Goal: Use online tool/utility: Utilize a website feature to perform a specific function

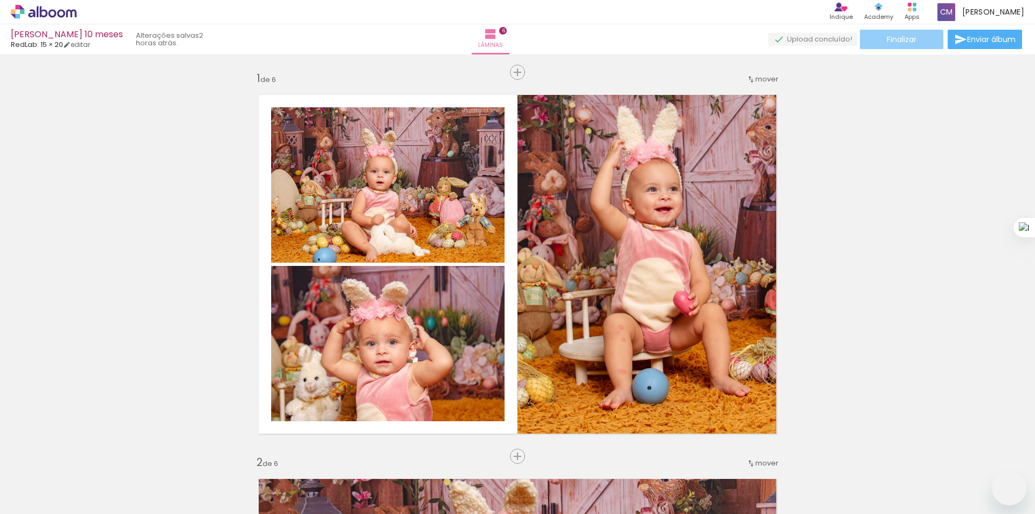
click at [915, 43] on paper-button "Finalizar" at bounding box center [902, 39] width 84 height 19
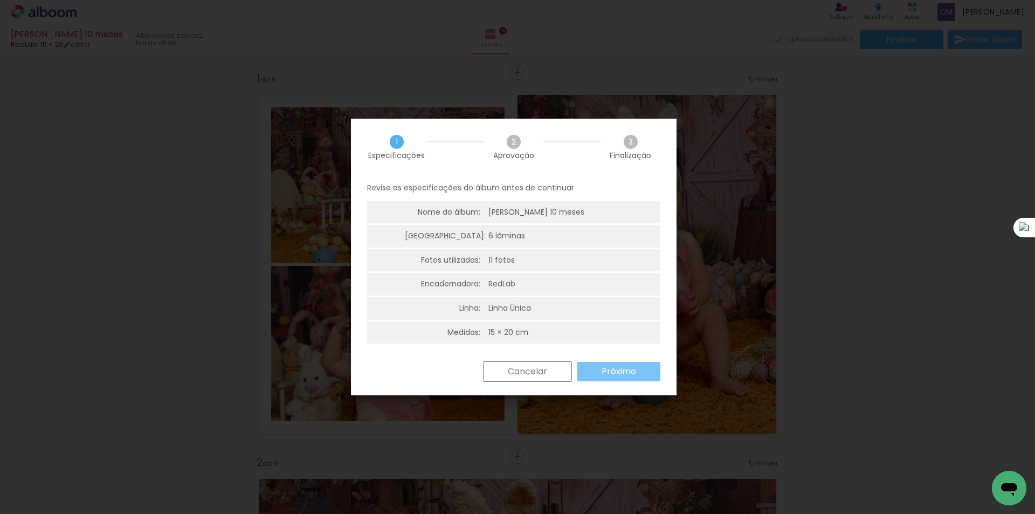
click at [640, 366] on paper-button "Próximo" at bounding box center [619, 371] width 83 height 19
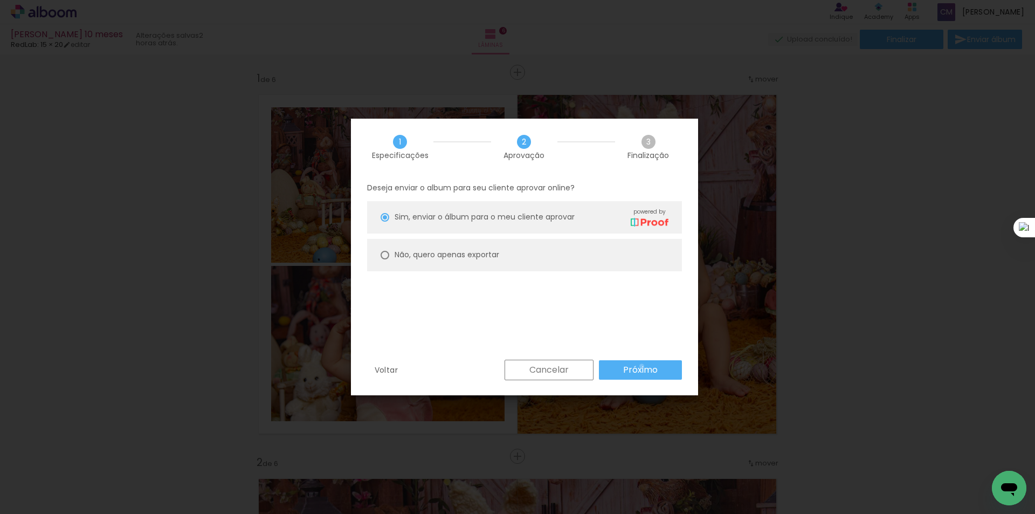
click at [0, 0] on slot "Próximo" at bounding box center [0, 0] width 0 height 0
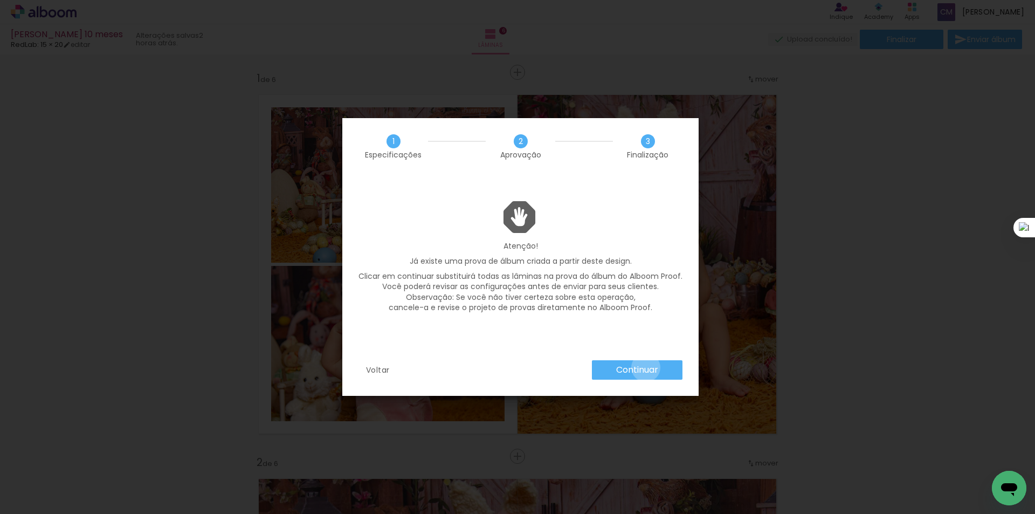
click at [0, 0] on slot "Continuar" at bounding box center [0, 0] width 0 height 0
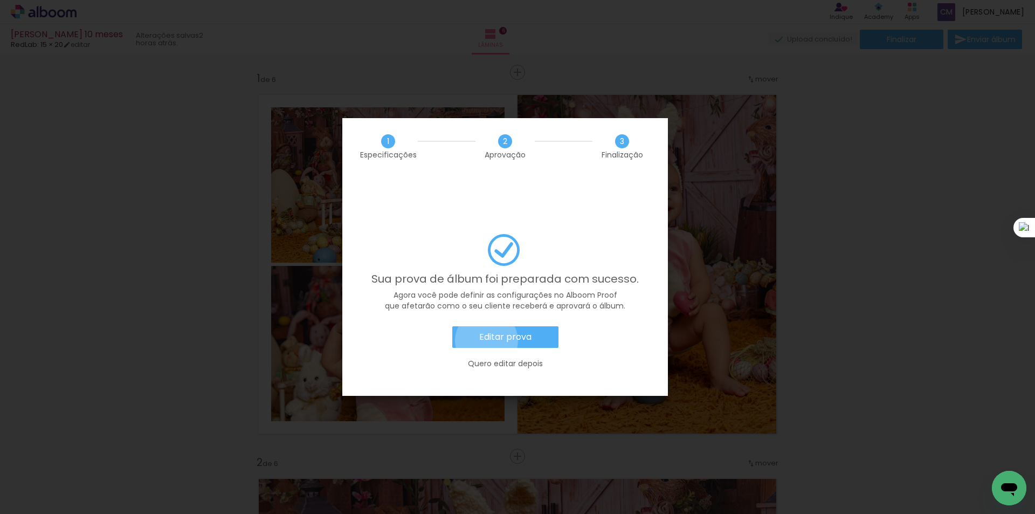
click at [0, 0] on slot "Editar prova" at bounding box center [0, 0] width 0 height 0
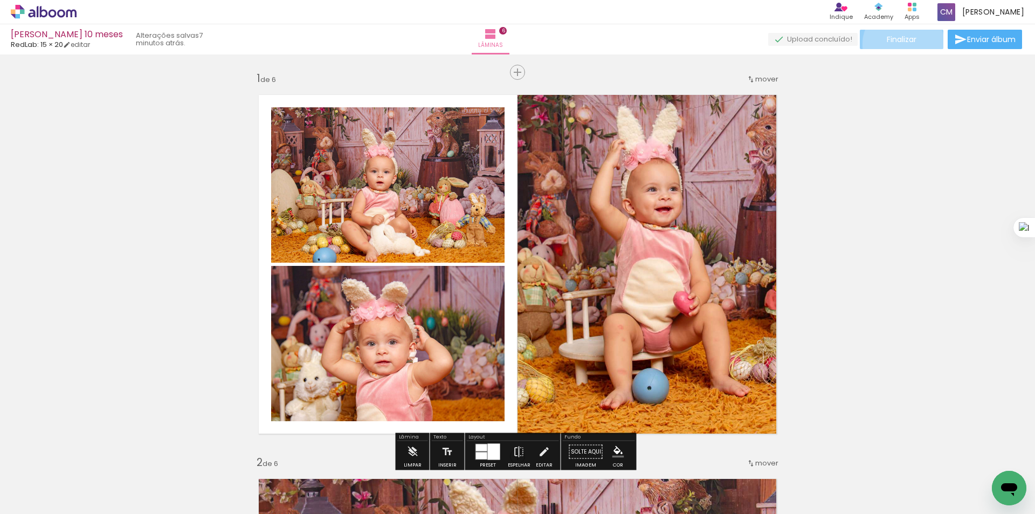
click at [903, 45] on paper-button "Finalizar" at bounding box center [902, 39] width 84 height 19
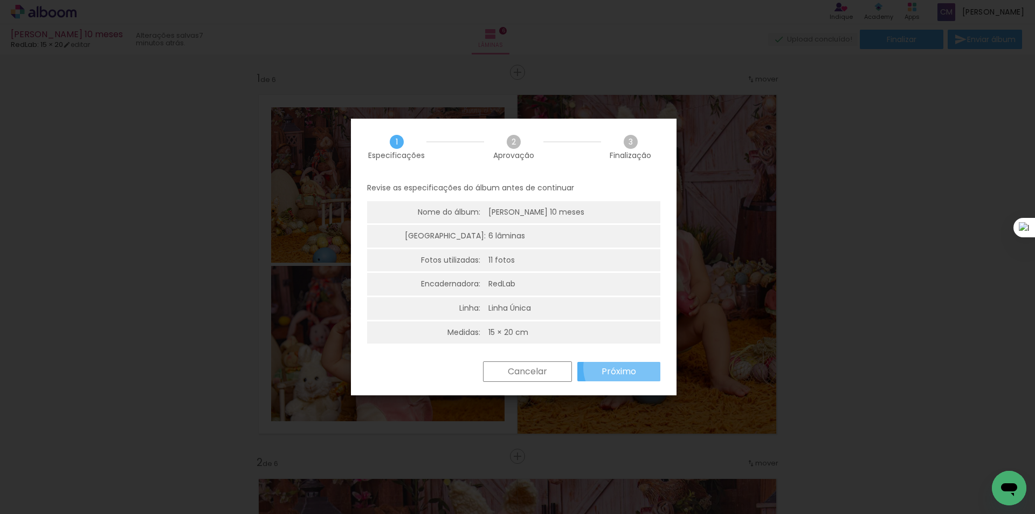
click at [0, 0] on slot "Próximo" at bounding box center [0, 0] width 0 height 0
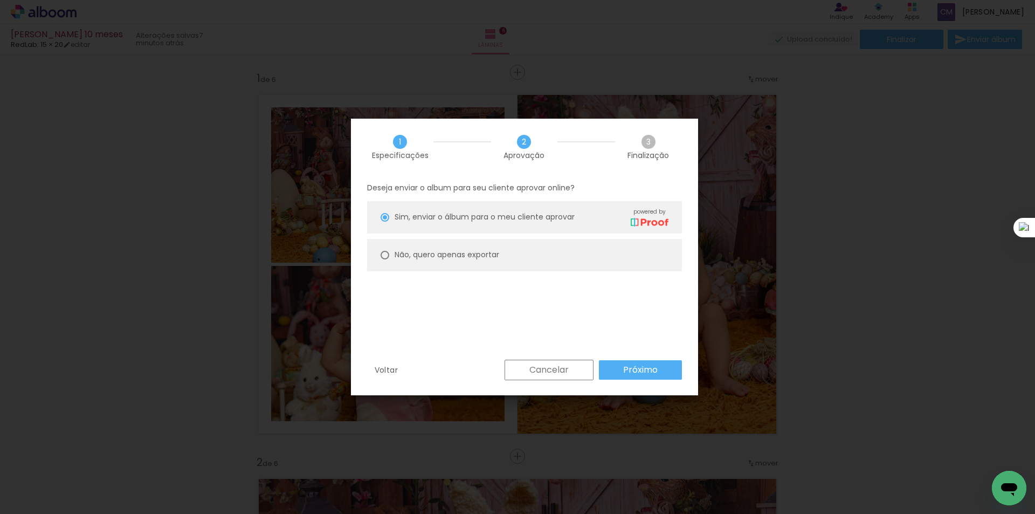
click at [0, 0] on slot "Próximo" at bounding box center [0, 0] width 0 height 0
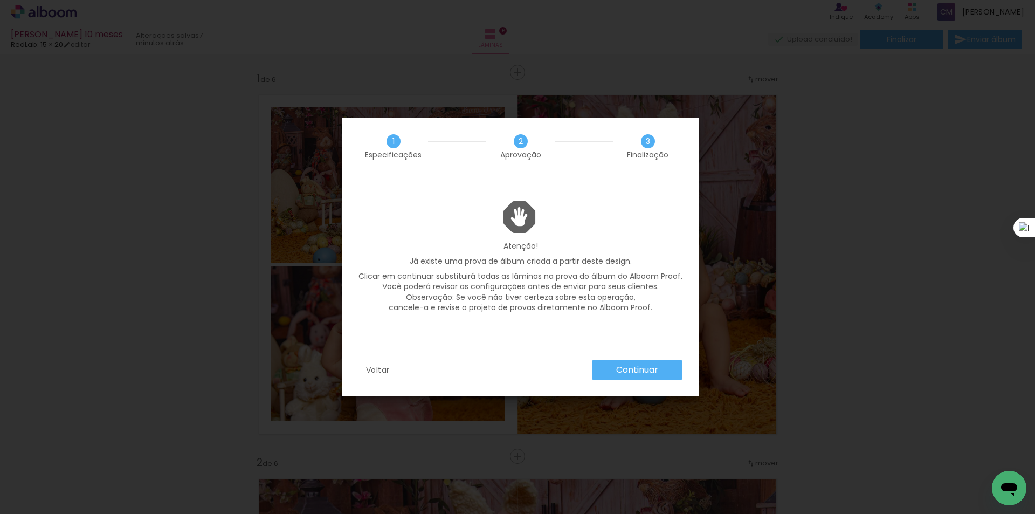
click at [0, 0] on slot "Continuar" at bounding box center [0, 0] width 0 height 0
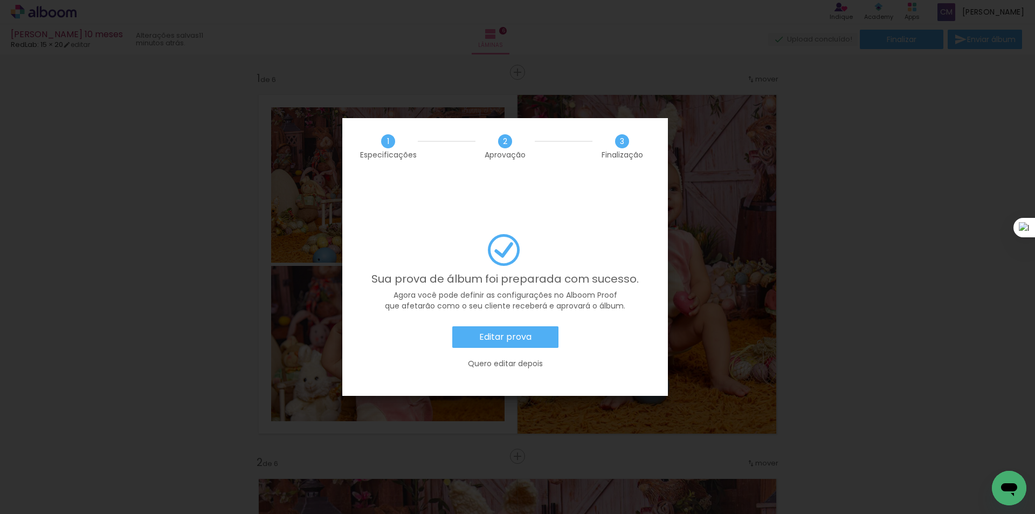
click at [0, 0] on slot "Editar prova" at bounding box center [0, 0] width 0 height 0
